Goal: Entertainment & Leisure: Consume media (video, audio)

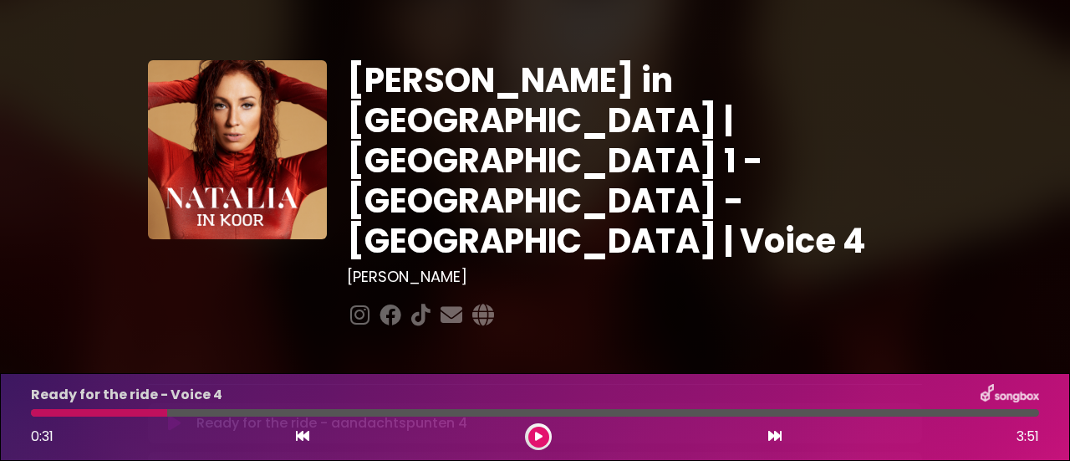
scroll to position [167, 0]
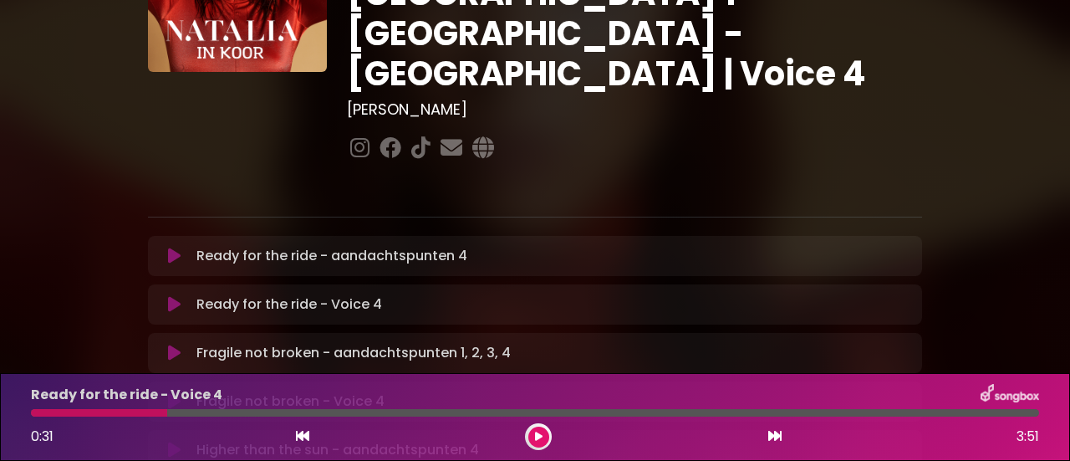
drag, startPoint x: 167, startPoint y: 412, endPoint x: 0, endPoint y: 410, distance: 167.2
click at [0, 410] on div "Ready for the ride - Voice 4 0:31 3:51" at bounding box center [535, 417] width 1070 height 88
click at [38, 410] on div at bounding box center [99, 413] width 136 height 8
click at [306, 441] on icon at bounding box center [302, 435] width 13 height 13
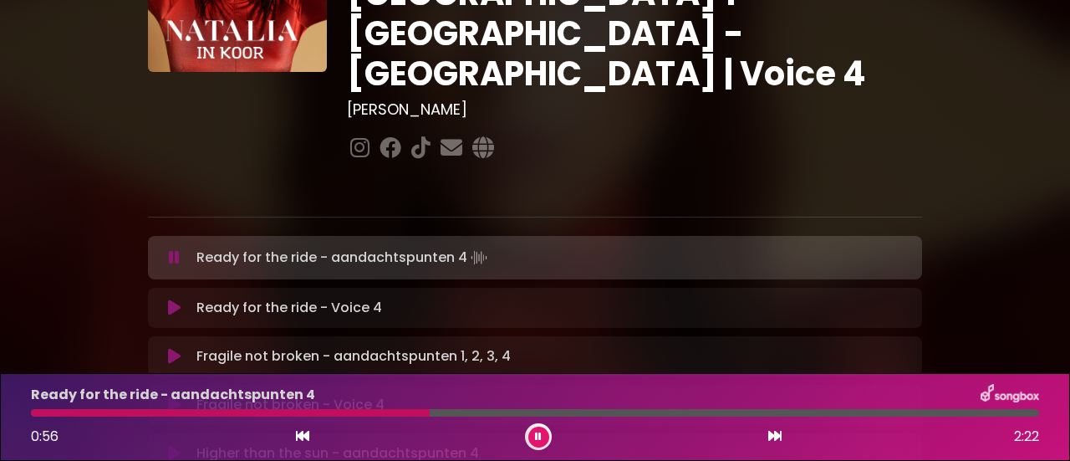
scroll to position [251, 0]
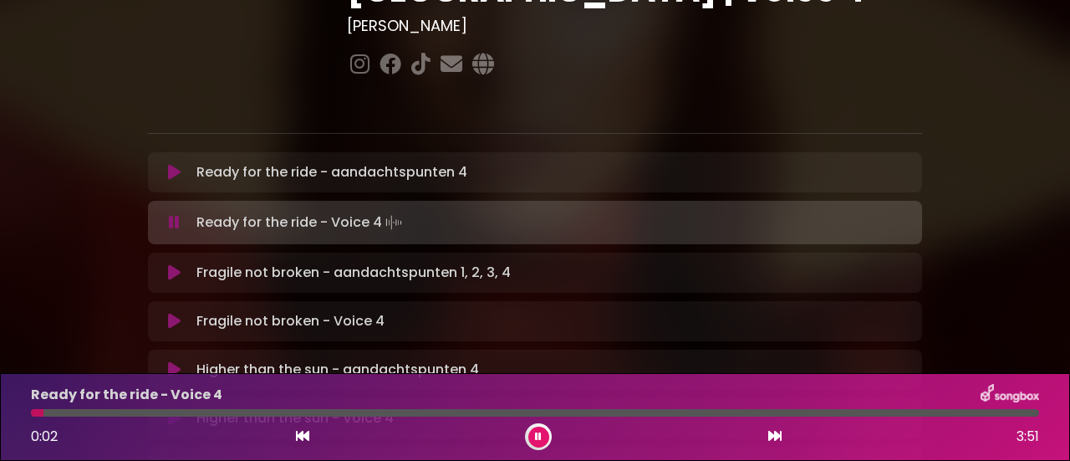
click at [540, 439] on icon at bounding box center [538, 436] width 7 height 10
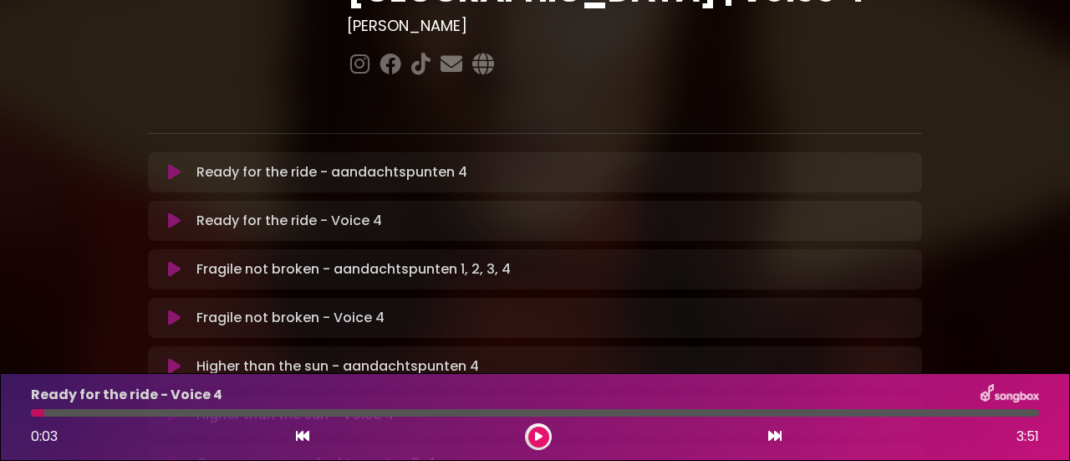
click at [540, 439] on icon at bounding box center [539, 436] width 8 height 10
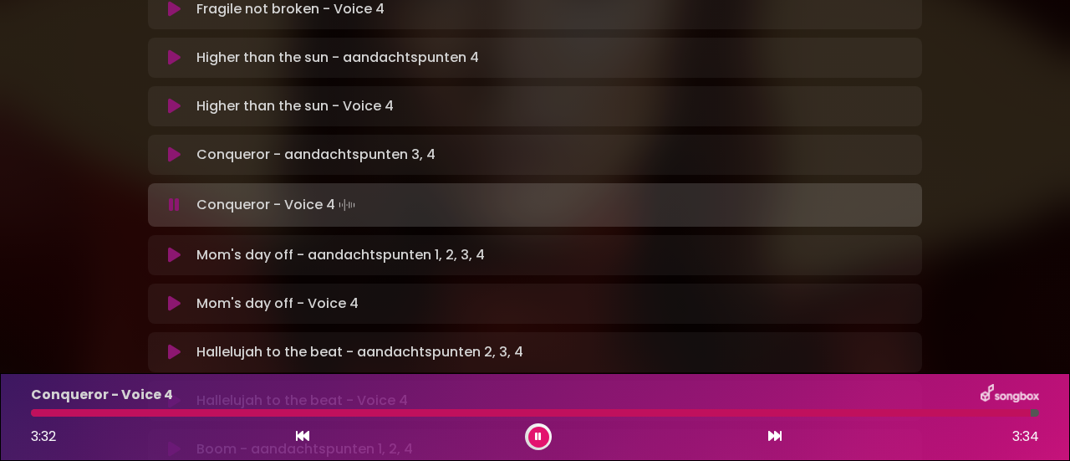
scroll to position [585, 0]
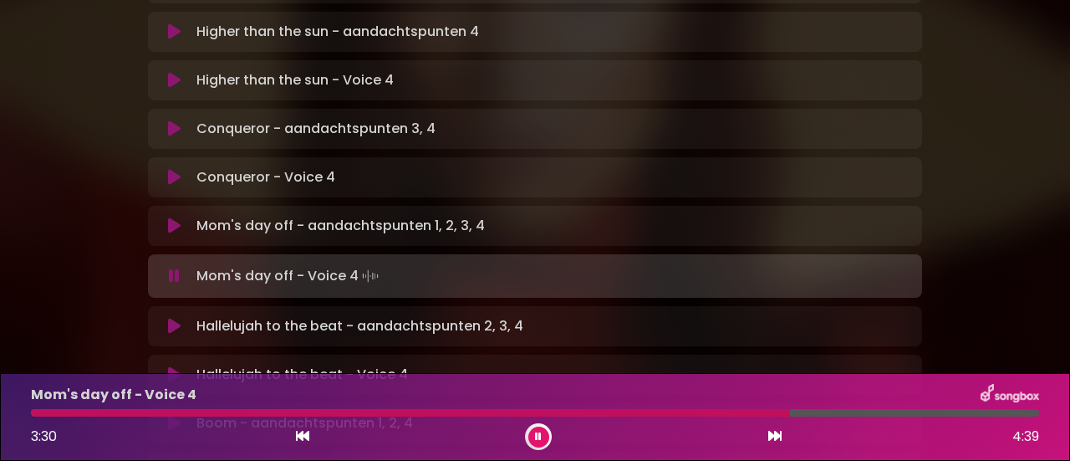
click at [689, 412] on div at bounding box center [410, 413] width 759 height 8
drag, startPoint x: 686, startPoint y: 411, endPoint x: 667, endPoint y: 409, distance: 19.4
click at [667, 409] on div at bounding box center [349, 413] width 636 height 8
click at [632, 409] on div at bounding box center [351, 413] width 641 height 8
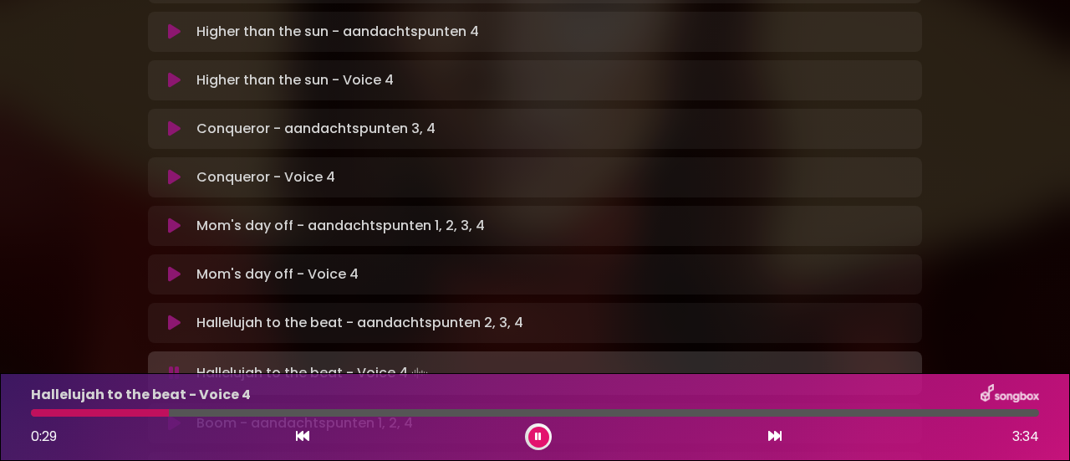
click at [537, 427] on button at bounding box center [538, 436] width 21 height 21
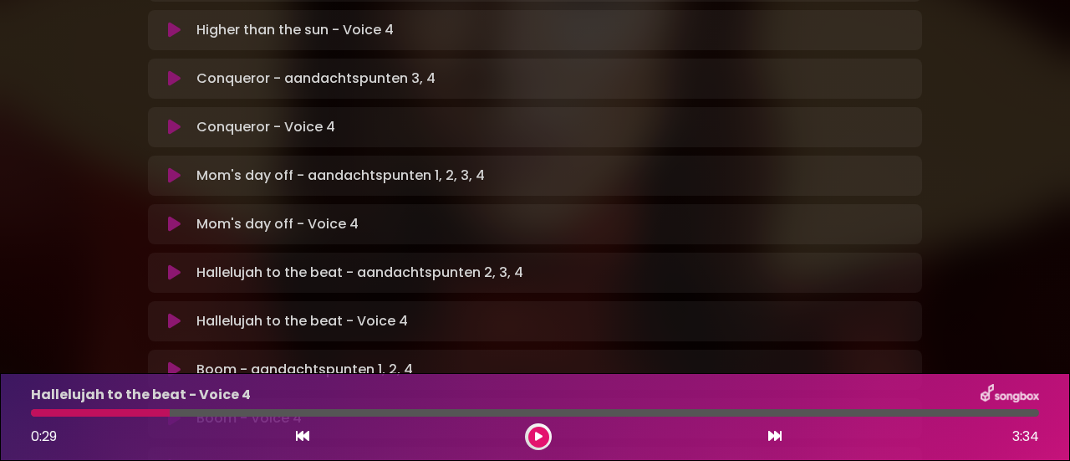
scroll to position [669, 0]
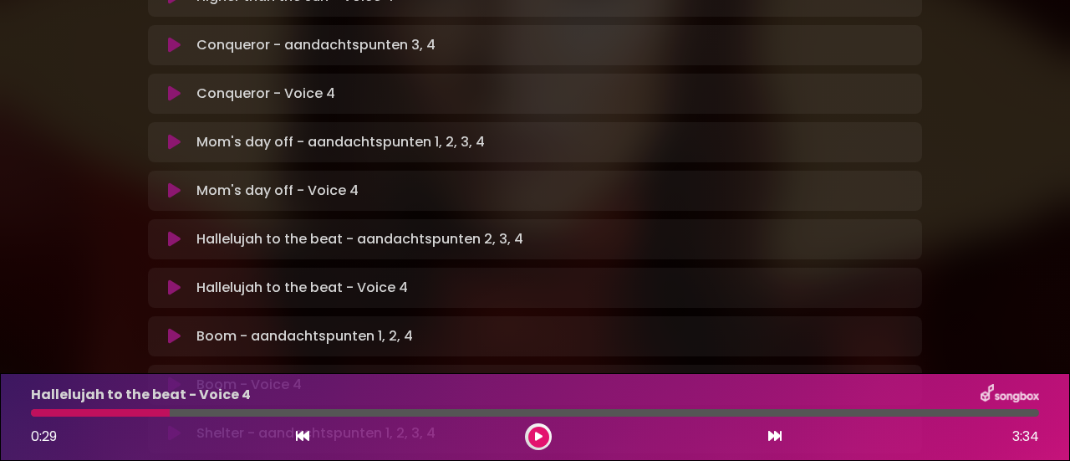
click at [171, 328] on icon at bounding box center [174, 336] width 13 height 17
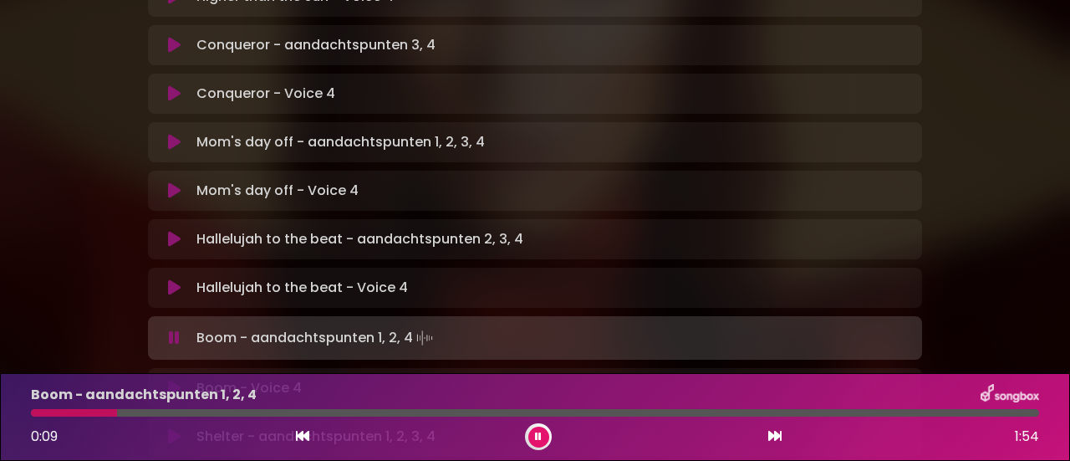
click at [539, 439] on icon at bounding box center [538, 436] width 7 height 10
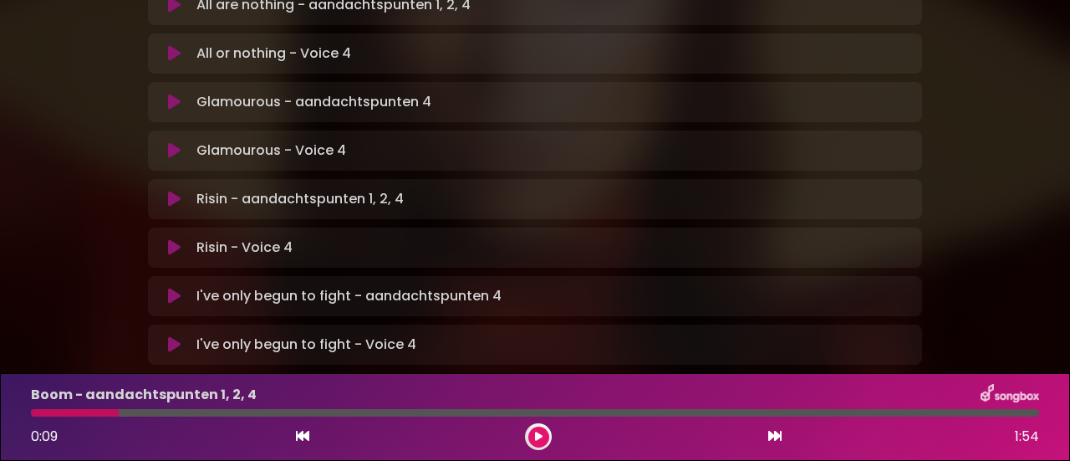
scroll to position [1198, 0]
